Goal: Download file/media

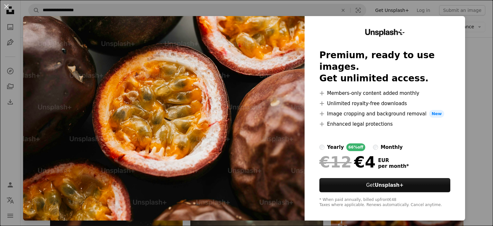
scroll to position [1908, 0]
click at [6, 5] on button "An X shape" at bounding box center [7, 7] width 8 height 8
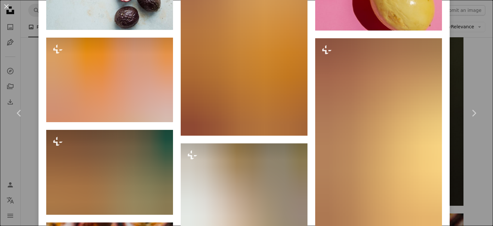
scroll to position [815, 0]
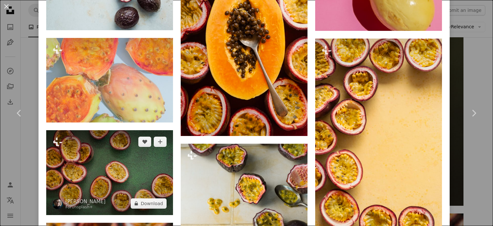
click at [145, 180] on img at bounding box center [109, 172] width 127 height 85
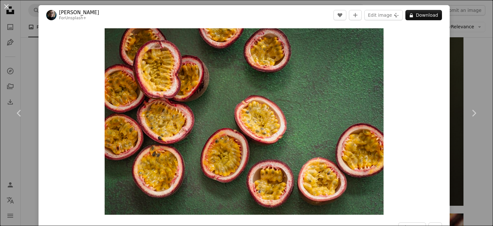
click at [145, 180] on img "Zoom in on this image" at bounding box center [244, 121] width 279 height 186
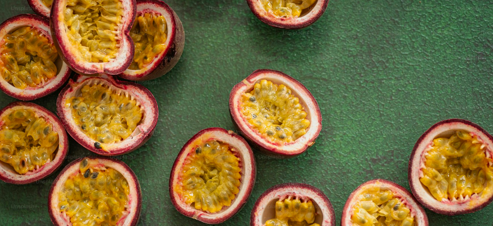
scroll to position [50, 0]
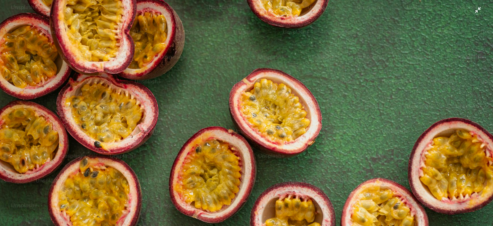
click at [473, 11] on img "Zoom out on this image" at bounding box center [247, 115] width 494 height 330
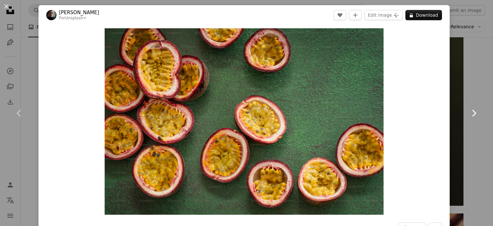
click at [469, 113] on icon "Chevron right" at bounding box center [474, 113] width 10 height 10
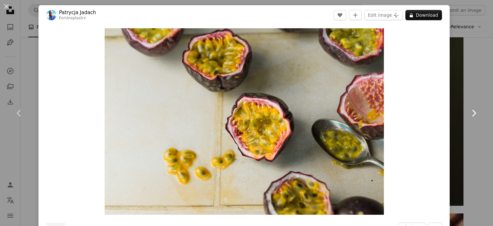
click at [469, 113] on icon "Chevron right" at bounding box center [474, 113] width 10 height 10
click at [111, 22] on header "[PERSON_NAME] For Unsplash+ A heart A plus sign Edit image Plus sign for Unspla…" at bounding box center [244, 15] width 411 height 20
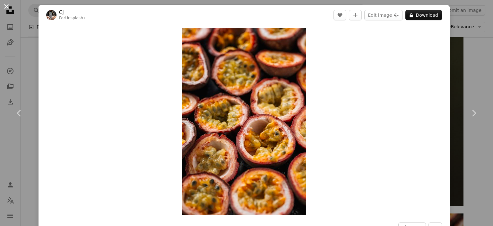
click at [7, 8] on button "An X shape" at bounding box center [7, 7] width 8 height 8
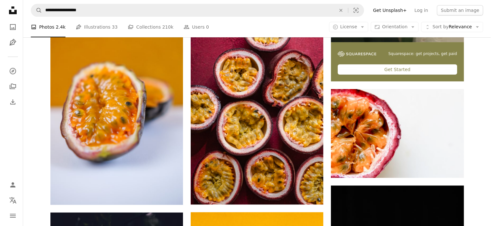
scroll to position [254, 0]
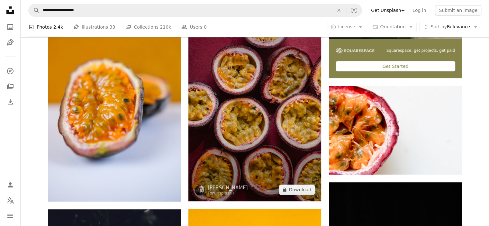
click at [275, 163] on img at bounding box center [254, 101] width 133 height 199
click at [262, 145] on img at bounding box center [254, 101] width 133 height 199
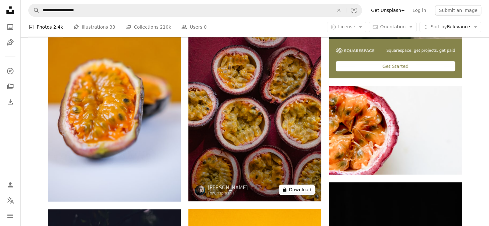
click at [299, 188] on button "A lock Download" at bounding box center [297, 189] width 36 height 10
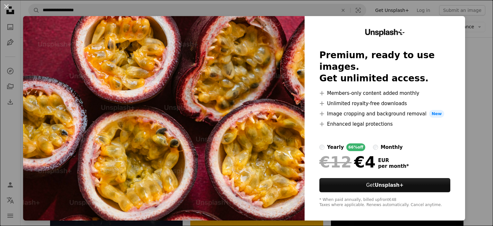
click at [215, 133] on img at bounding box center [164, 118] width 282 height 204
click at [219, 145] on img at bounding box center [164, 118] width 282 height 204
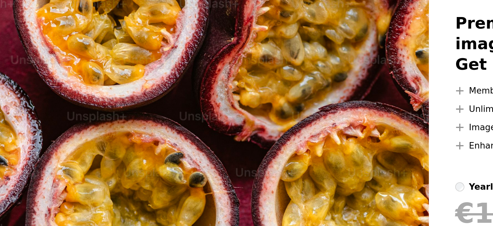
scroll to position [254, 0]
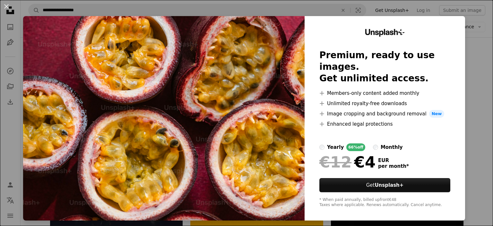
drag, startPoint x: 6, startPoint y: 4, endPoint x: 189, endPoint y: 72, distance: 194.3
click at [189, 72] on img at bounding box center [164, 118] width 282 height 204
click at [76, 22] on img at bounding box center [164, 118] width 282 height 204
click at [5, 5] on button "An X shape" at bounding box center [7, 7] width 8 height 8
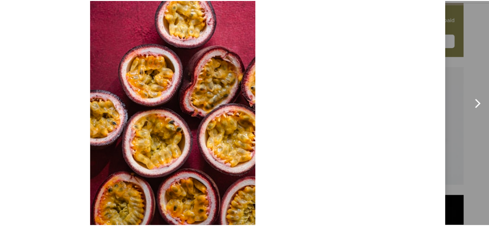
scroll to position [254, 0]
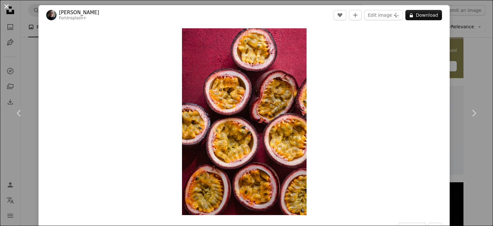
click at [5, 5] on button "An X shape" at bounding box center [7, 7] width 8 height 8
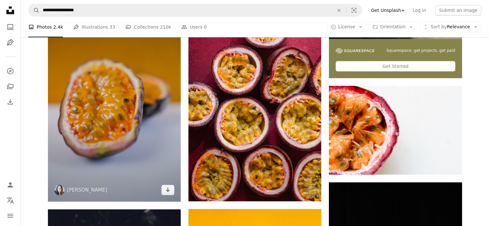
click at [101, 106] on img at bounding box center [114, 101] width 133 height 199
click at [167, 190] on icon "Arrow pointing down" at bounding box center [167, 190] width 5 height 8
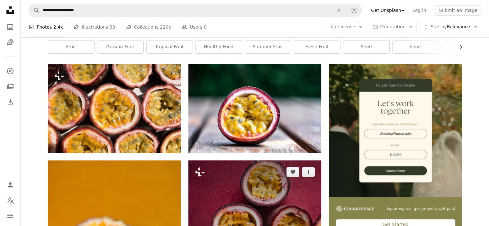
scroll to position [105, 0]
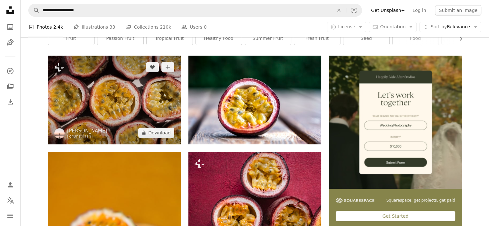
click at [128, 114] on img at bounding box center [114, 100] width 133 height 88
click at [136, 100] on img at bounding box center [114, 100] width 133 height 88
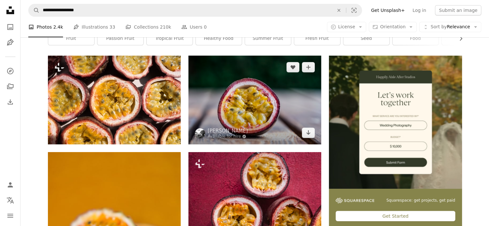
click at [255, 115] on img at bounding box center [254, 100] width 133 height 88
click at [310, 128] on link "Arrow pointing down" at bounding box center [308, 133] width 13 height 10
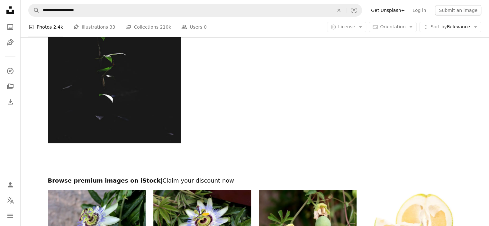
scroll to position [2341, 0]
click at [300, 208] on img at bounding box center [308, 222] width 98 height 65
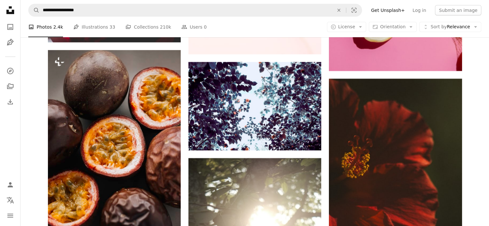
scroll to position [1836, 0]
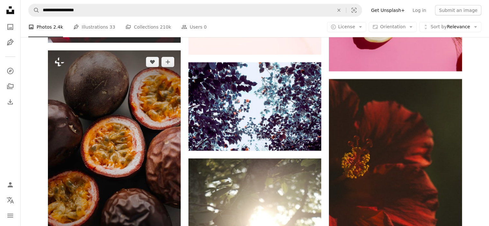
click at [121, 149] on img at bounding box center [114, 149] width 133 height 199
click at [121, 140] on img at bounding box center [114, 149] width 133 height 199
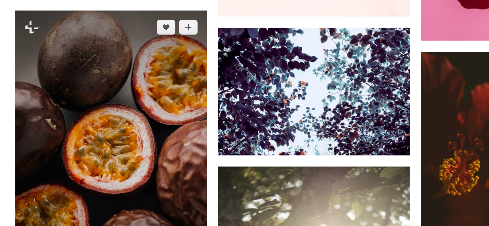
scroll to position [1836, 0]
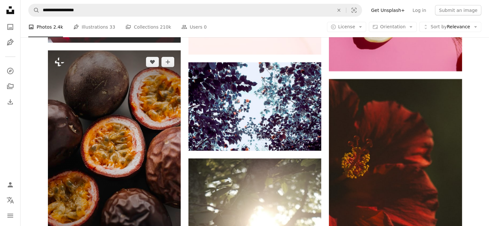
click at [121, 140] on img at bounding box center [114, 149] width 133 height 199
click at [102, 172] on img at bounding box center [114, 149] width 133 height 199
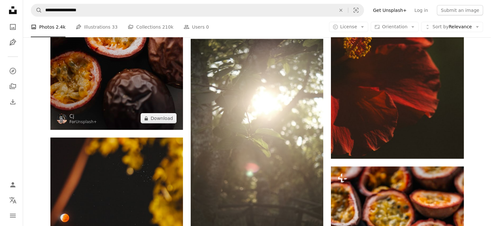
scroll to position [1957, 0]
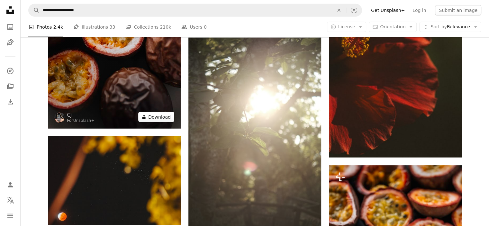
click at [158, 115] on button "A lock Download" at bounding box center [156, 117] width 36 height 10
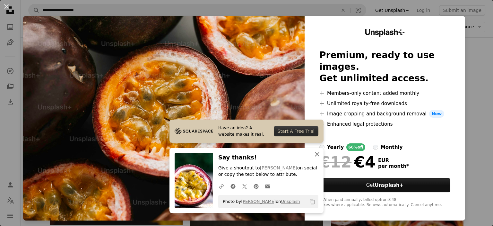
click at [315, 155] on icon "button" at bounding box center [317, 154] width 4 height 4
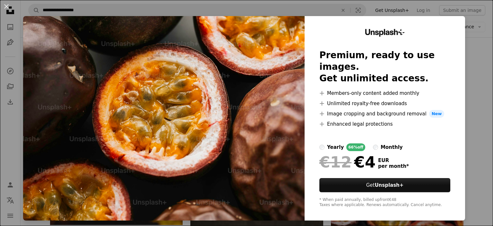
click at [208, 151] on img at bounding box center [164, 118] width 282 height 204
click at [236, 153] on img at bounding box center [164, 118] width 282 height 204
click at [102, 103] on img at bounding box center [164, 118] width 282 height 204
click at [8, 3] on button "An X shape" at bounding box center [7, 7] width 8 height 8
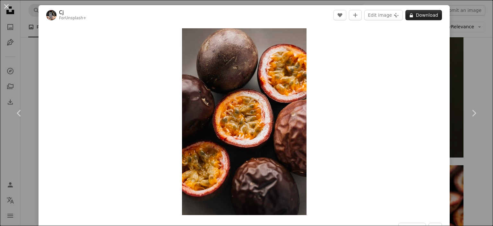
click at [419, 14] on button "A lock Download" at bounding box center [424, 15] width 37 height 10
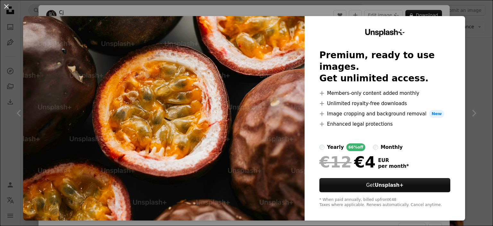
click at [180, 131] on img at bounding box center [164, 118] width 282 height 204
click at [14, 15] on div "An X shape Unsplash+ Premium, ready to use images. Get unlimited access. A plus…" at bounding box center [246, 113] width 493 height 226
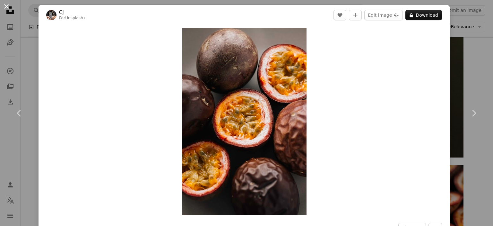
click at [6, 6] on button "An X shape" at bounding box center [7, 7] width 8 height 8
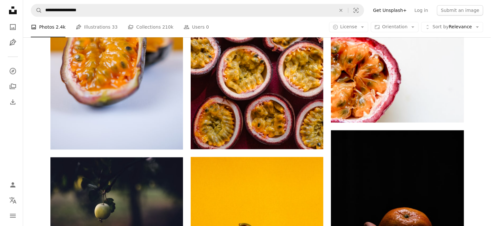
scroll to position [277, 0]
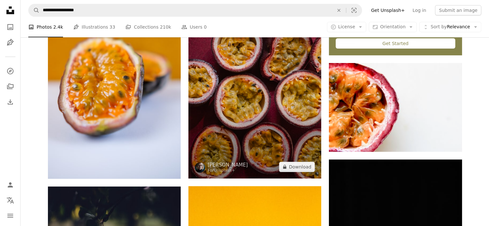
click at [254, 113] on img at bounding box center [254, 78] width 133 height 199
click at [296, 166] on button "A lock Download" at bounding box center [297, 167] width 36 height 10
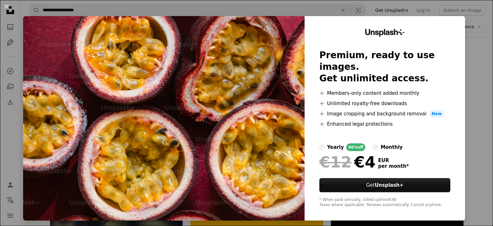
click at [244, 126] on img at bounding box center [164, 118] width 282 height 204
click at [207, 95] on img at bounding box center [164, 118] width 282 height 204
click at [5, 4] on button "An X shape" at bounding box center [7, 7] width 8 height 8
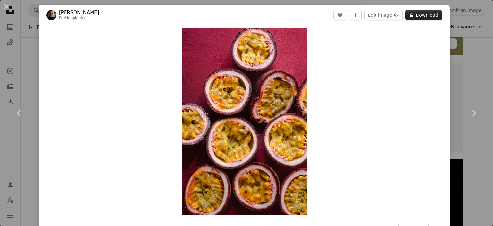
click at [422, 16] on button "A lock Download" at bounding box center [424, 15] width 37 height 10
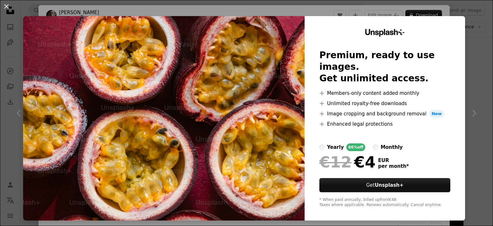
click at [204, 87] on img at bounding box center [164, 118] width 282 height 204
click at [469, 111] on div "An X shape Unsplash+ Premium, ready to use images. Get unlimited access. A plus…" at bounding box center [246, 113] width 493 height 226
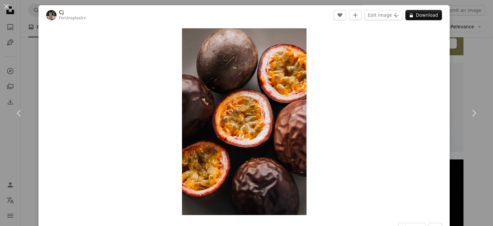
click at [423, 104] on div "Zoom in" at bounding box center [244, 121] width 411 height 193
click at [8, 6] on button "An X shape" at bounding box center [7, 7] width 8 height 8
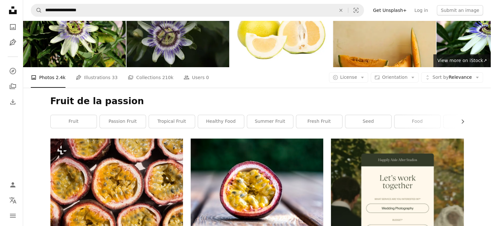
scroll to position [22, 0]
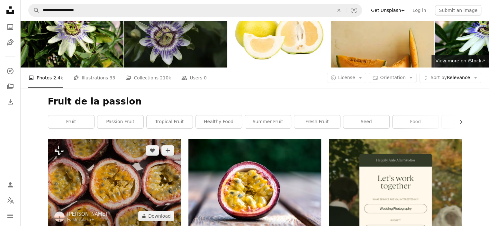
click at [145, 189] on img at bounding box center [114, 183] width 133 height 88
click at [146, 189] on img at bounding box center [114, 183] width 133 height 88
click at [154, 216] on button "A lock Download" at bounding box center [156, 216] width 36 height 10
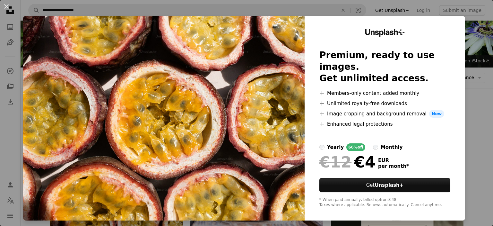
click at [224, 87] on img at bounding box center [164, 118] width 282 height 204
click at [235, 137] on img at bounding box center [164, 118] width 282 height 204
click at [235, 138] on img at bounding box center [164, 118] width 282 height 204
click at [6, 5] on button "An X shape" at bounding box center [7, 7] width 8 height 8
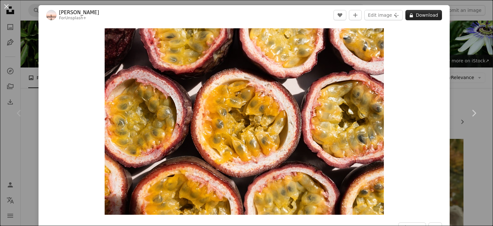
click at [416, 15] on button "A lock Download" at bounding box center [424, 15] width 37 height 10
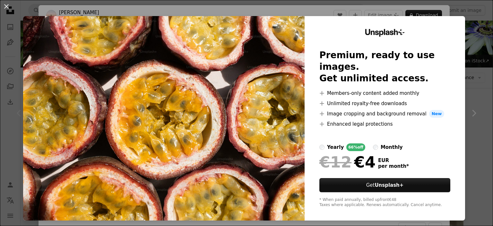
click at [198, 104] on img at bounding box center [164, 118] width 282 height 204
click at [470, 114] on div "An X shape Unsplash+ Premium, ready to use images. Get unlimited access. A plus…" at bounding box center [246, 113] width 493 height 226
